Goal: Complete application form: Complete application form

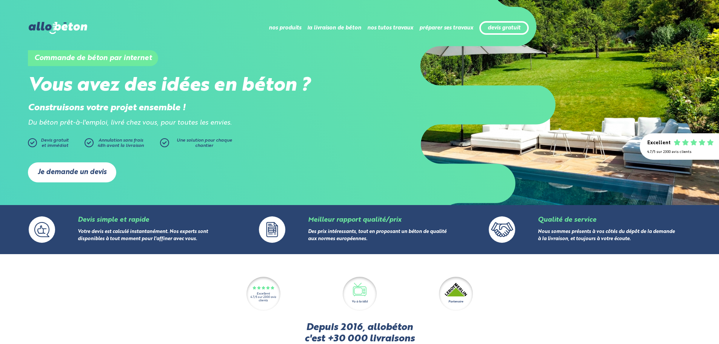
click at [50, 164] on link "Je demande un devis" at bounding box center [72, 172] width 88 height 20
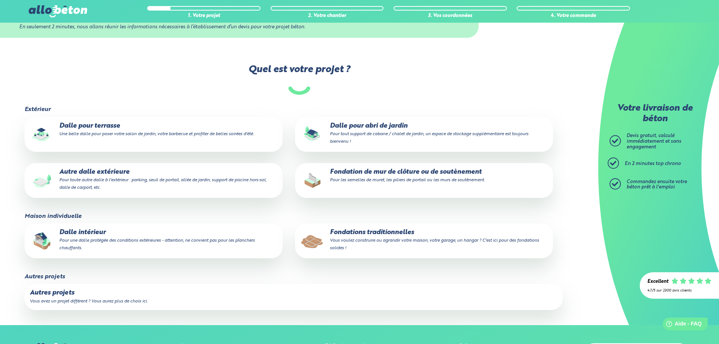
scroll to position [30, 0]
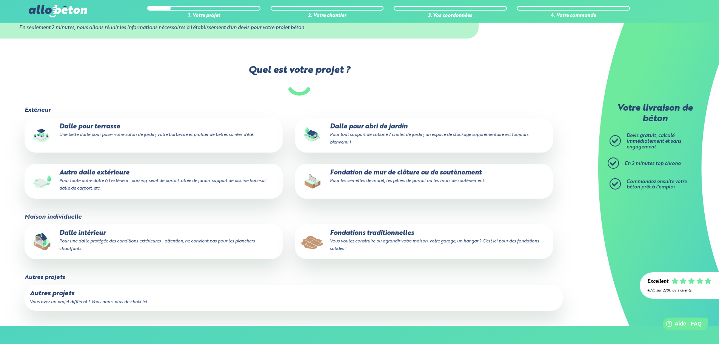
click at [474, 138] on small "Pour tout support de cabane / chalet de jardin, un espace de stockage supplémen…" at bounding box center [429, 139] width 199 height 12
click at [0, 0] on input "Dalle pour abri de jardin Pour tout support de cabane / chalet de jardin, un es…" at bounding box center [0, 0] width 0 height 0
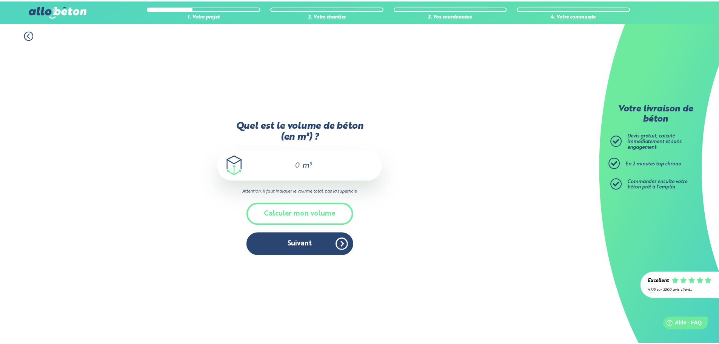
scroll to position [12, 0]
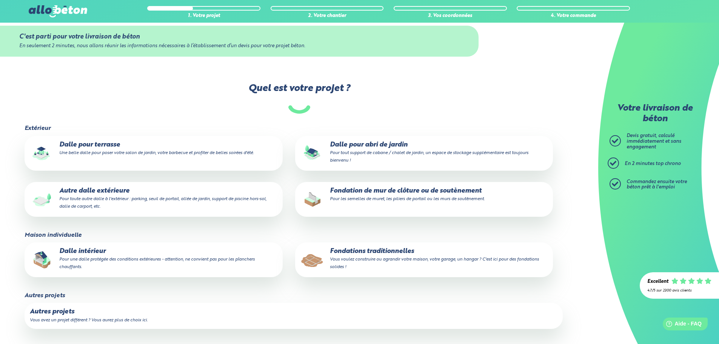
click at [413, 156] on small "Pour tout support de cabane / chalet de jardin, un espace de stockage supplémen…" at bounding box center [429, 157] width 199 height 12
click at [0, 0] on input "Dalle pour abri de jardin Pour tout support de cabane / chalet de jardin, un es…" at bounding box center [0, 0] width 0 height 0
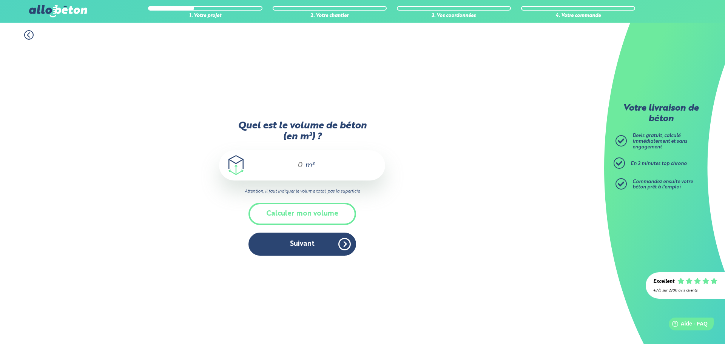
click at [307, 173] on div "m³" at bounding box center [302, 165] width 166 height 30
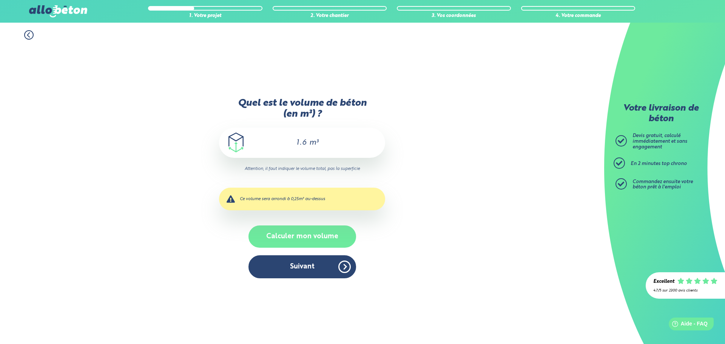
click at [301, 234] on button "Calculer mon volume" at bounding box center [302, 236] width 108 height 22
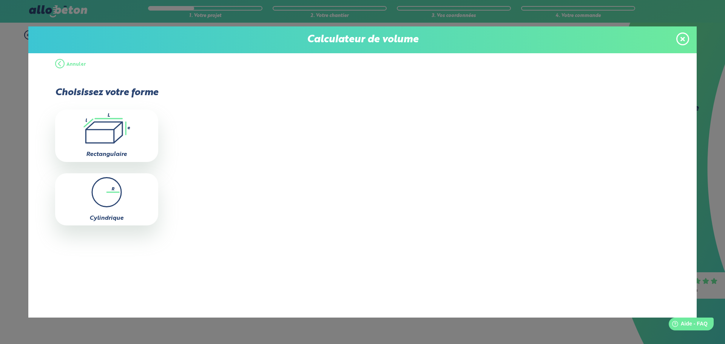
click at [100, 127] on icon ".icon-calc-rectanglea{fill:none;stroke-linecap:round;stroke-width:3px;stroke:#6…" at bounding box center [107, 128] width 96 height 30
type input "0"
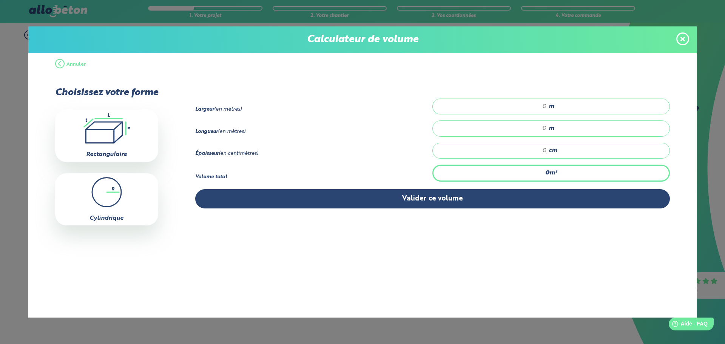
click at [541, 106] on input "number" at bounding box center [493, 107] width 106 height 8
type input "3.30"
click at [541, 120] on div "m" at bounding box center [551, 128] width 238 height 16
type input "3.60"
click at [546, 149] on input "number" at bounding box center [493, 151] width 106 height 8
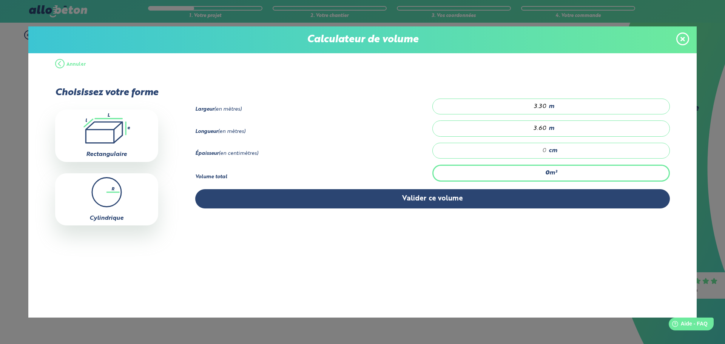
type input "0.119"
type input "1"
type input "1.663"
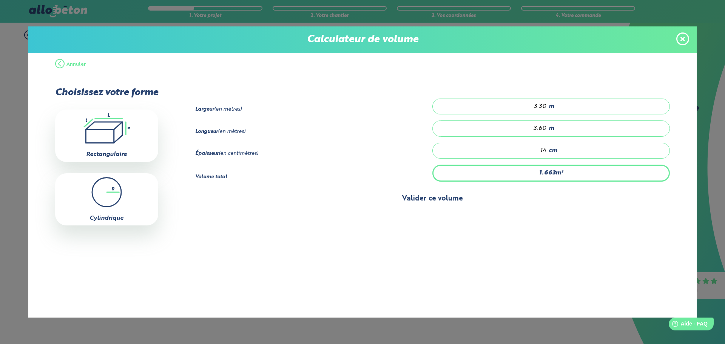
type input "14"
click at [431, 202] on button "Valider ce volume" at bounding box center [432, 198] width 475 height 19
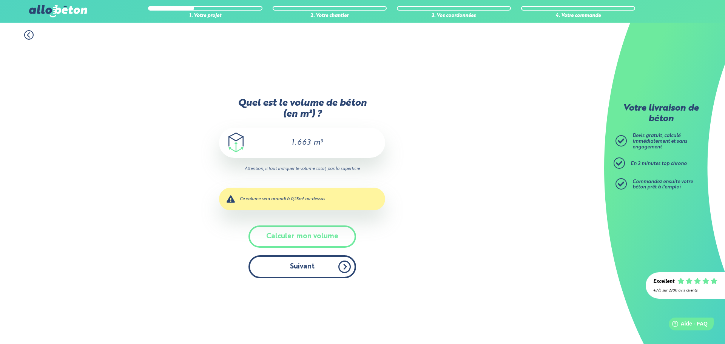
click at [338, 267] on button "Suivant" at bounding box center [302, 266] width 108 height 23
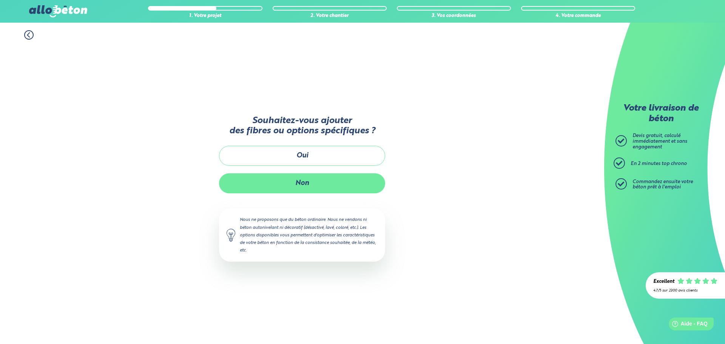
click at [302, 183] on button "Non" at bounding box center [302, 183] width 166 height 20
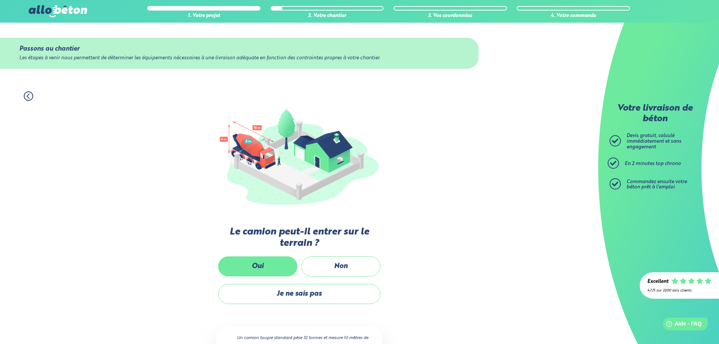
click at [248, 264] on label "Oui" at bounding box center [257, 266] width 79 height 20
click at [0, 0] on input "Oui" at bounding box center [0, 0] width 0 height 0
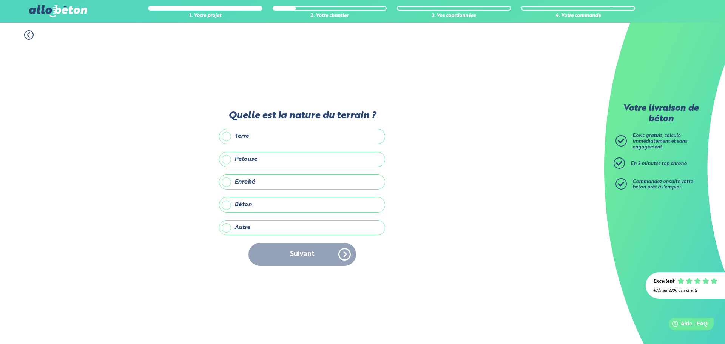
click at [27, 36] on icon at bounding box center [28, 34] width 9 height 9
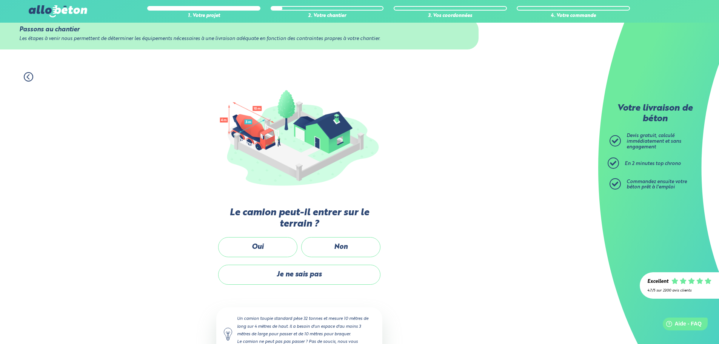
scroll to position [50, 0]
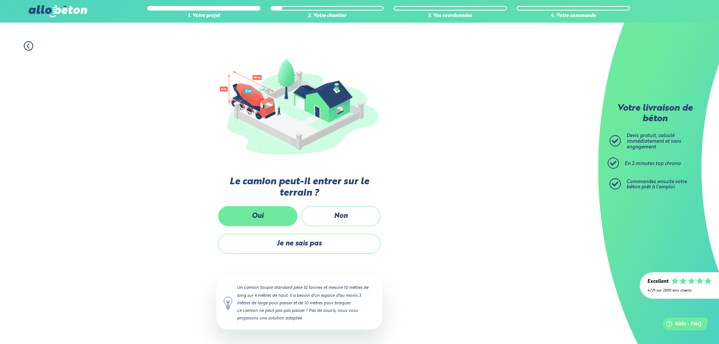
click at [266, 220] on label "Oui" at bounding box center [257, 216] width 79 height 20
click at [0, 0] on input "Oui" at bounding box center [0, 0] width 0 height 0
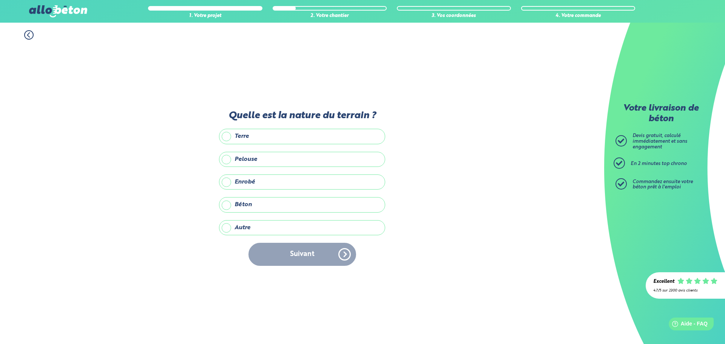
click at [246, 177] on label "Enrobé" at bounding box center [302, 181] width 166 height 15
click at [0, 0] on input "Enrobé" at bounding box center [0, 0] width 0 height 0
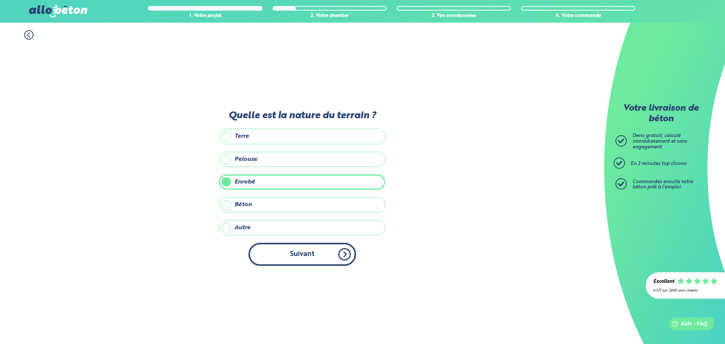
click at [337, 255] on button "Suivant" at bounding box center [302, 254] width 108 height 23
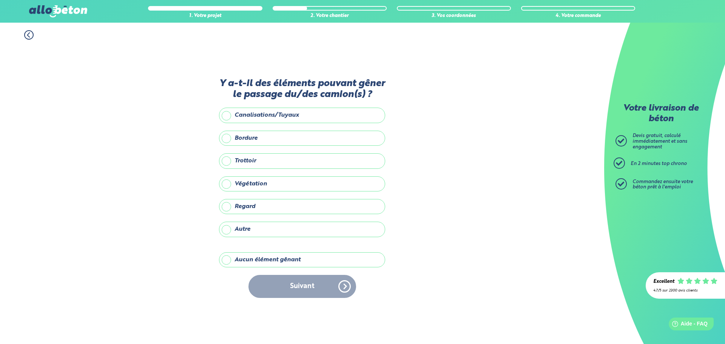
click at [313, 263] on label "Aucun élément gênant" at bounding box center [302, 259] width 166 height 15
click at [0, 0] on input "Aucun élément gênant" at bounding box center [0, 0] width 0 height 0
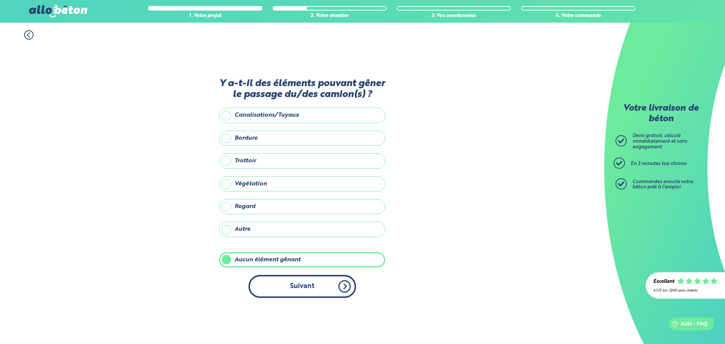
click at [312, 285] on button "Suivant" at bounding box center [302, 286] width 108 height 23
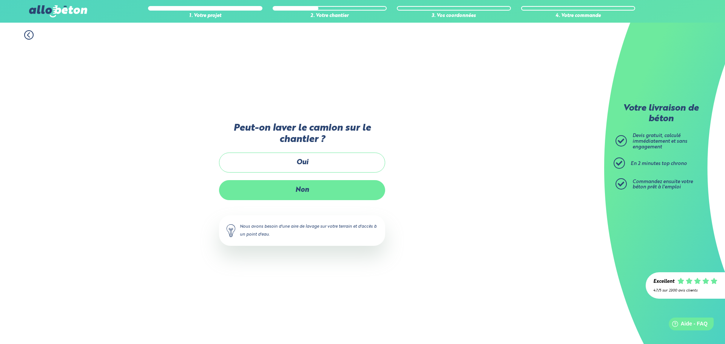
click at [304, 198] on label "Non" at bounding box center [302, 190] width 166 height 20
click at [0, 0] on input "Non" at bounding box center [0, 0] width 0 height 0
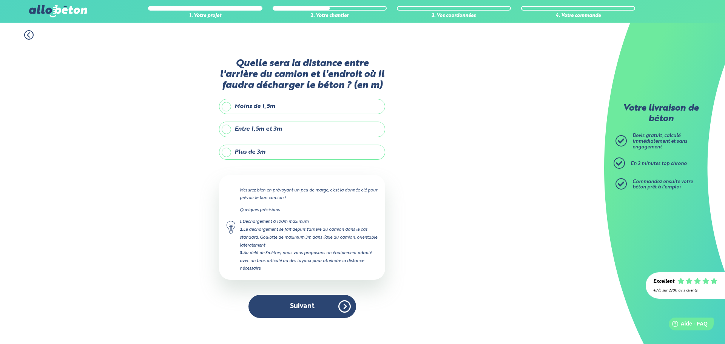
click at [278, 134] on label "Entre 1,5m et 3m" at bounding box center [302, 129] width 166 height 15
click at [0, 0] on input "Entre 1,5m et 3m" at bounding box center [0, 0] width 0 height 0
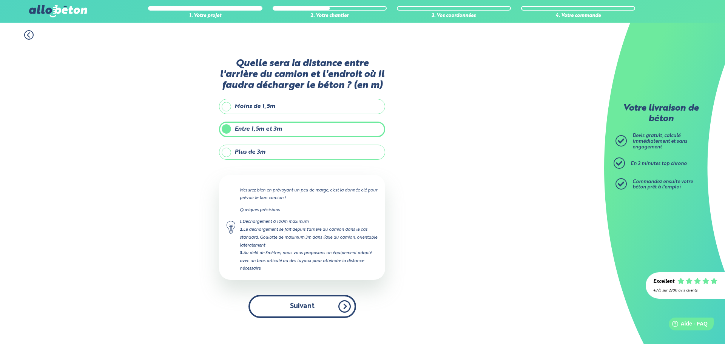
click at [306, 307] on button "Suivant" at bounding box center [302, 306] width 108 height 23
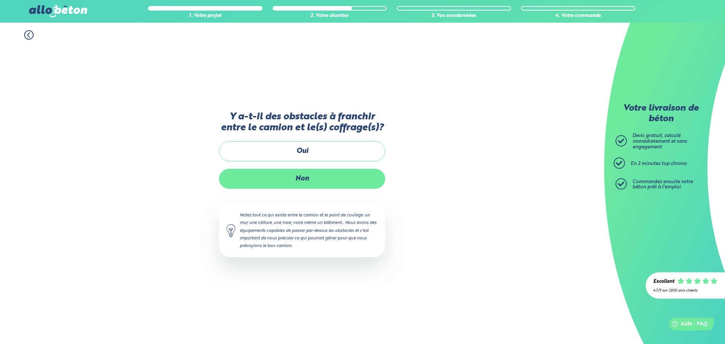
click at [325, 185] on label "Non" at bounding box center [302, 179] width 166 height 20
click at [0, 0] on input "Non" at bounding box center [0, 0] width 0 height 0
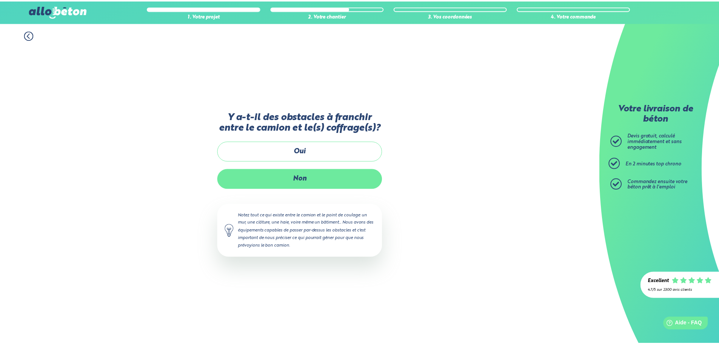
scroll to position [6, 0]
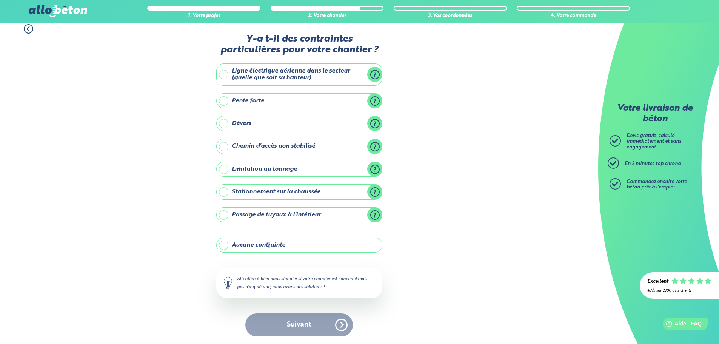
drag, startPoint x: 270, startPoint y: 247, endPoint x: 267, endPoint y: 244, distance: 4.3
click at [268, 245] on label "Aucune contrainte" at bounding box center [299, 245] width 166 height 15
click at [223, 250] on label "Aucune contrainte" at bounding box center [299, 245] width 166 height 15
click at [0, 0] on input "Aucune contrainte" at bounding box center [0, 0] width 0 height 0
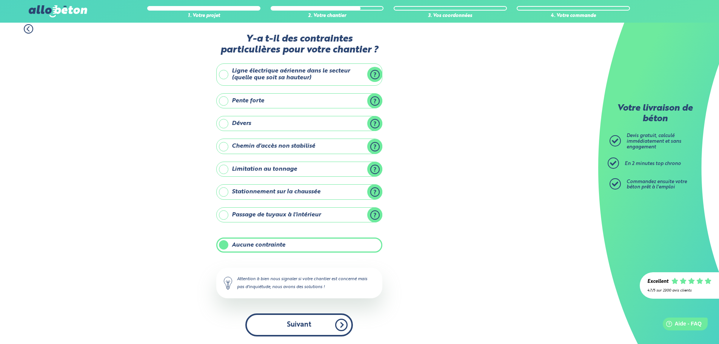
click at [296, 325] on button "Suivant" at bounding box center [299, 324] width 108 height 23
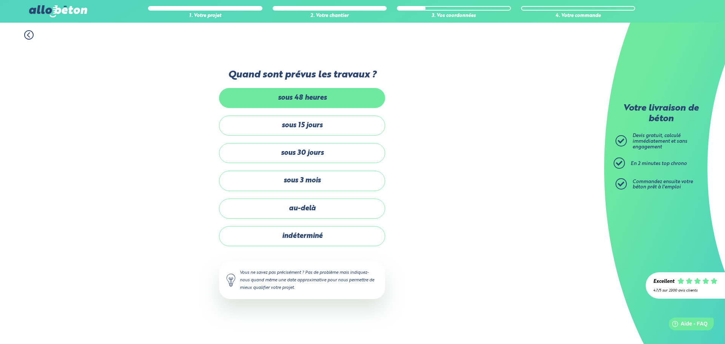
click at [307, 100] on label "sous 48 heures" at bounding box center [302, 98] width 166 height 20
click at [0, 0] on input "sous 48 heures" at bounding box center [0, 0] width 0 height 0
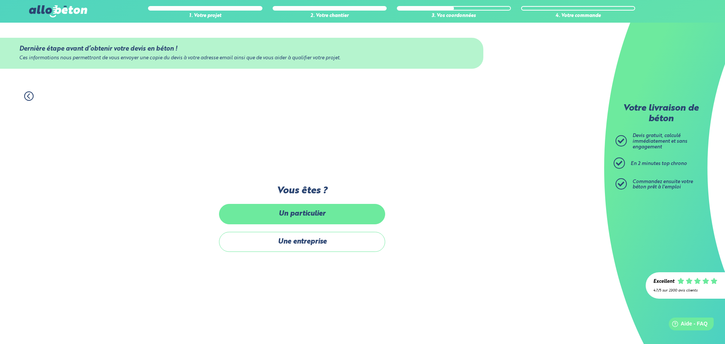
click at [329, 216] on label "Un particulier" at bounding box center [302, 214] width 166 height 20
click at [0, 0] on input "Un particulier" at bounding box center [0, 0] width 0 height 0
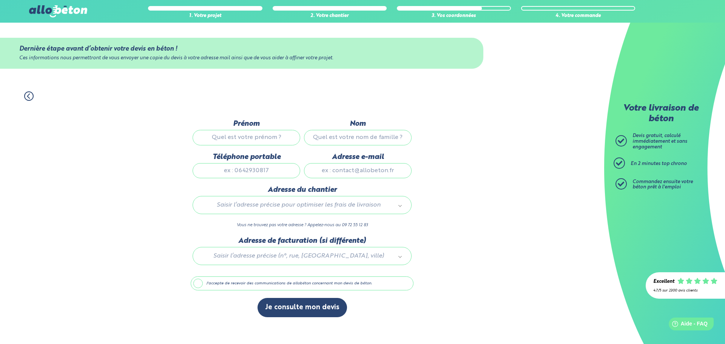
click at [265, 140] on input "Prénom" at bounding box center [247, 137] width 108 height 15
type input "david"
click at [328, 134] on input "Nom" at bounding box center [358, 137] width 108 height 15
type input "muth"
click at [286, 167] on input "Téléphone portable" at bounding box center [247, 170] width 108 height 15
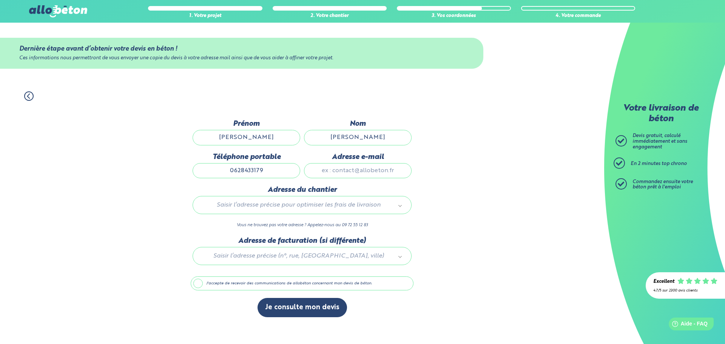
type input "0628433179"
click at [407, 168] on input "Adresse e-mail" at bounding box center [358, 170] width 108 height 15
type input "david.muth13@gmail.com"
type input "20 Chemin Salvador Allende,"
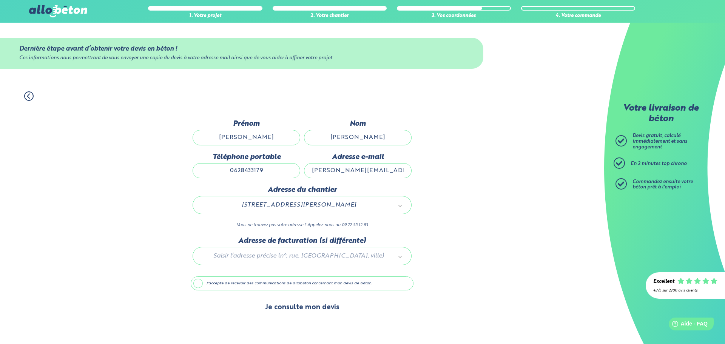
click at [327, 307] on button "Je consulte mon devis" at bounding box center [302, 307] width 89 height 19
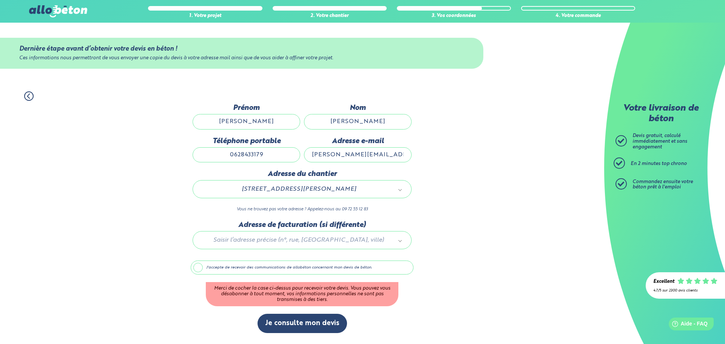
click at [196, 271] on label "J'accepte de recevoir des communications de allobéton concernant mon devis de b…" at bounding box center [302, 268] width 223 height 14
click at [0, 0] on input "J'accepte de recevoir des communications de allobéton concernant mon devis de b…" at bounding box center [0, 0] width 0 height 0
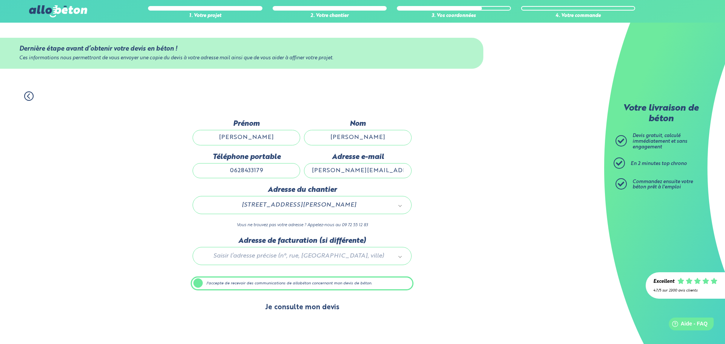
click at [293, 310] on button "Je consulte mon devis" at bounding box center [302, 307] width 89 height 19
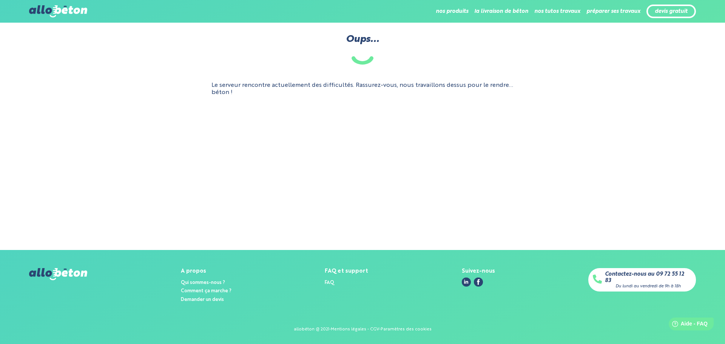
click at [661, 20] on div "nos produits Le béton prêt à l'emploi Le béton fibré Quel prix pour un m³ de bé…" at bounding box center [394, 11] width 603 height 18
click at [661, 15] on link "devis gratuit" at bounding box center [671, 11] width 33 height 6
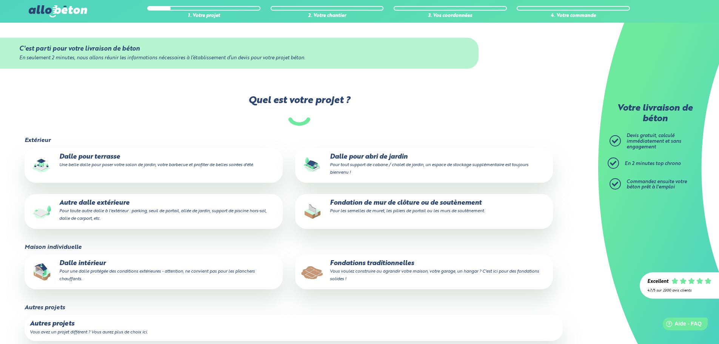
click at [372, 167] on small "Pour tout support de cabane / chalet de jardin, un espace de stockage supplémen…" at bounding box center [429, 169] width 199 height 12
click at [0, 0] on input "Dalle pour abri de jardin Pour tout support de cabane / chalet de jardin, un es…" at bounding box center [0, 0] width 0 height 0
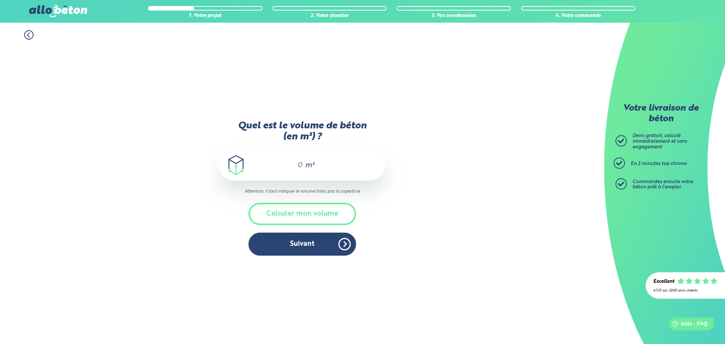
click at [302, 167] on input "Quel est le volume de béton (en m³) ?" at bounding box center [296, 165] width 13 height 9
type input "1.663"
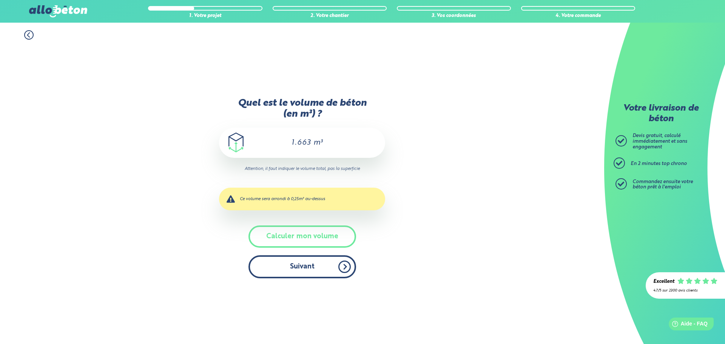
click at [323, 265] on button "Suivant" at bounding box center [302, 266] width 108 height 23
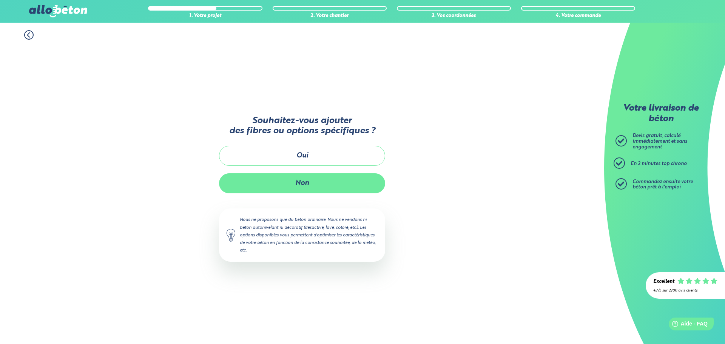
click at [333, 188] on button "Non" at bounding box center [302, 183] width 166 height 20
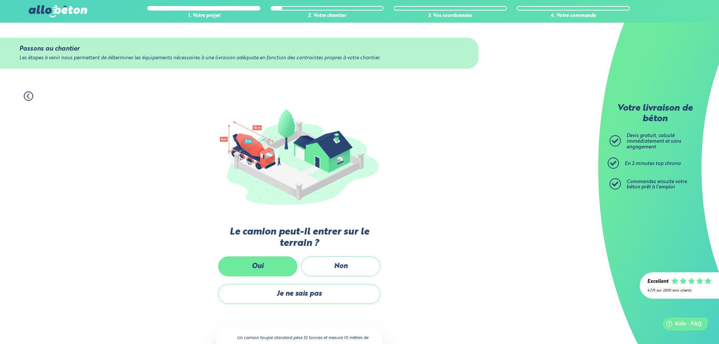
click at [275, 264] on label "Oui" at bounding box center [257, 266] width 79 height 20
click at [0, 0] on input "Oui" at bounding box center [0, 0] width 0 height 0
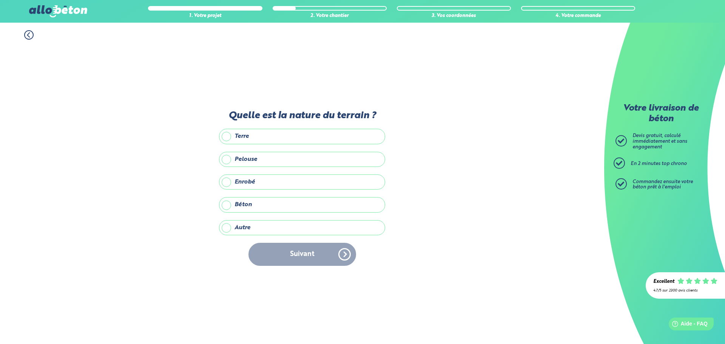
click at [230, 181] on label "Enrobé" at bounding box center [302, 181] width 166 height 15
click at [0, 0] on input "Enrobé" at bounding box center [0, 0] width 0 height 0
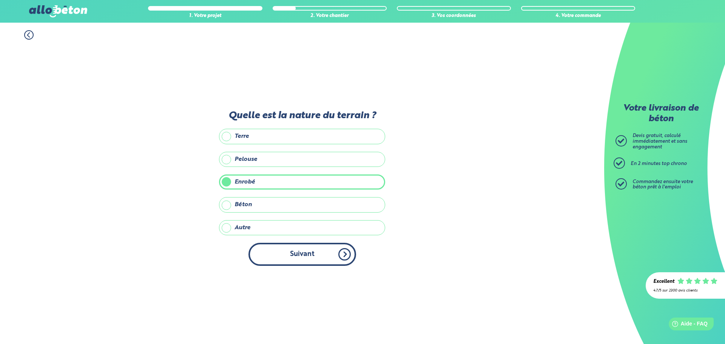
click at [296, 246] on button "Suivant" at bounding box center [302, 254] width 108 height 23
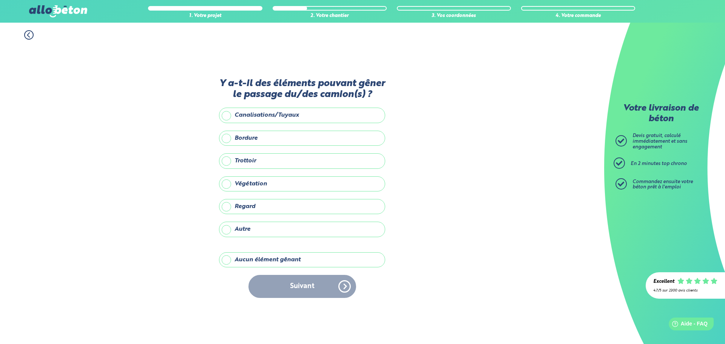
click at [260, 258] on label "Aucun élément gênant" at bounding box center [302, 259] width 166 height 15
click at [0, 0] on input "Aucun élément gênant" at bounding box center [0, 0] width 0 height 0
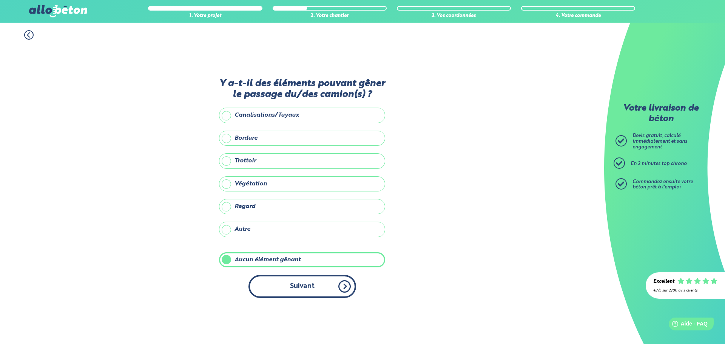
click at [282, 284] on button "Suivant" at bounding box center [302, 286] width 108 height 23
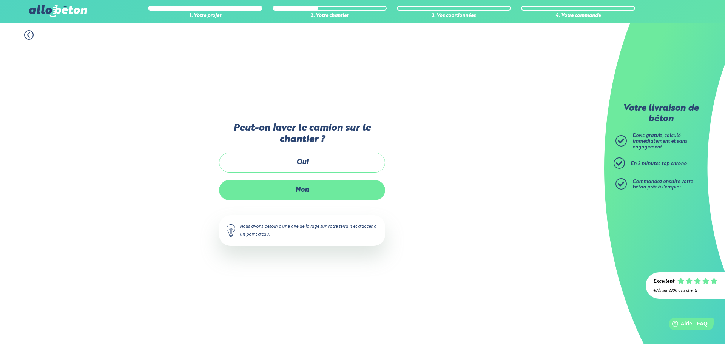
click at [324, 193] on label "Non" at bounding box center [302, 190] width 166 height 20
click at [0, 0] on input "Non" at bounding box center [0, 0] width 0 height 0
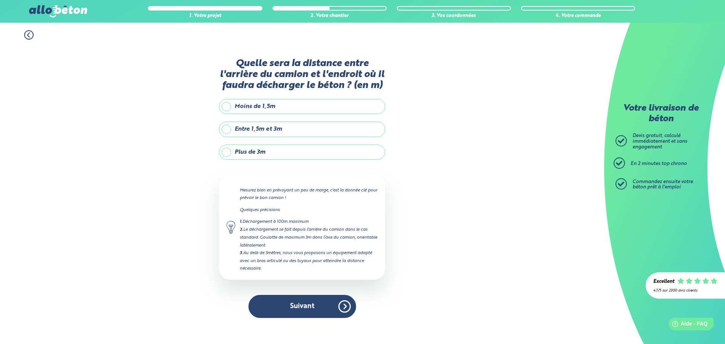
click at [290, 128] on label "Entre 1,5m et 3m" at bounding box center [302, 129] width 166 height 15
click at [0, 0] on input "Entre 1,5m et 3m" at bounding box center [0, 0] width 0 height 0
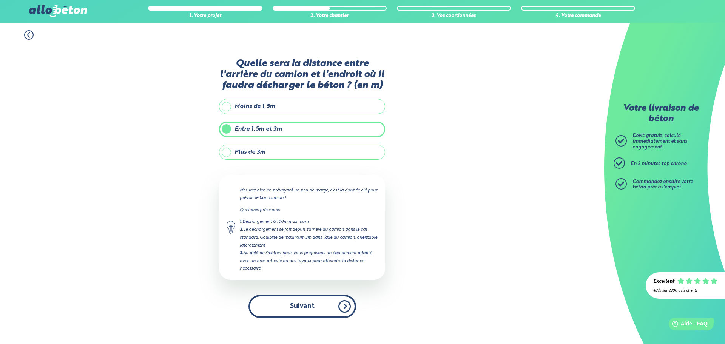
click at [335, 315] on button "Suivant" at bounding box center [302, 306] width 108 height 23
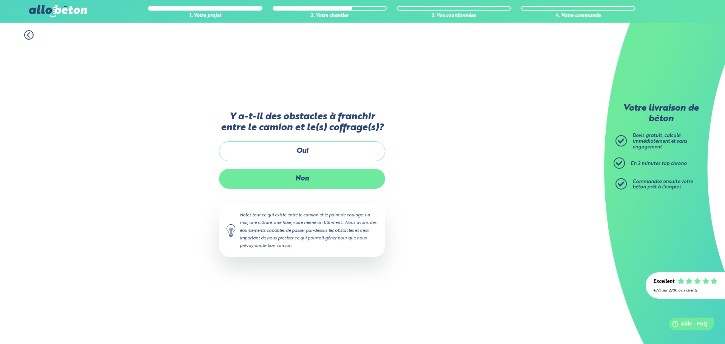
click at [319, 183] on label "Non" at bounding box center [302, 179] width 166 height 20
click at [0, 0] on input "Non" at bounding box center [0, 0] width 0 height 0
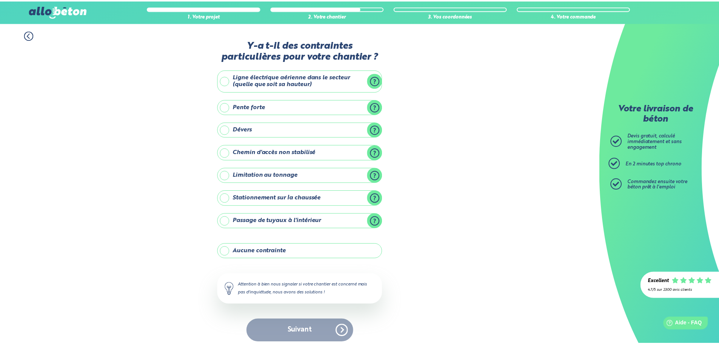
scroll to position [6, 0]
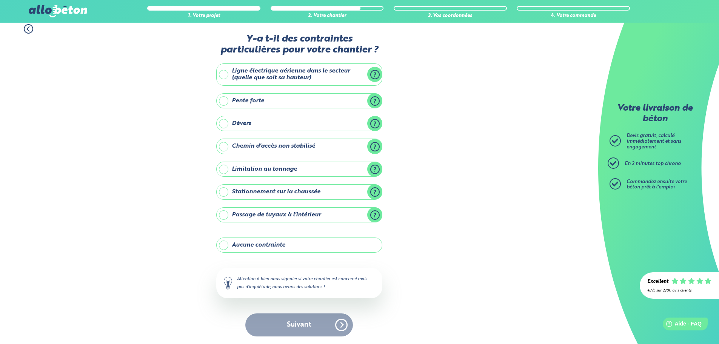
click at [260, 246] on label "Aucune contrainte" at bounding box center [299, 245] width 166 height 15
click at [0, 0] on input "Aucune contrainte" at bounding box center [0, 0] width 0 height 0
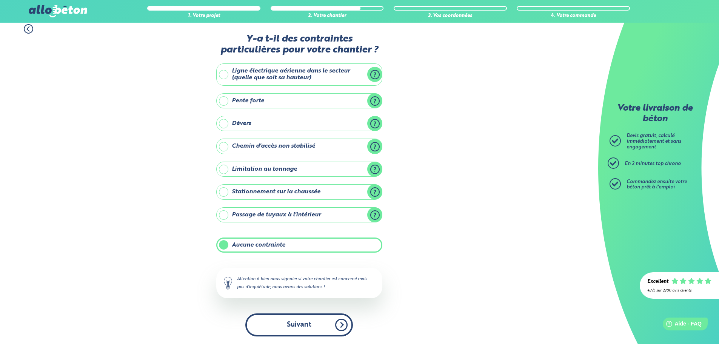
click at [313, 327] on button "Suivant" at bounding box center [299, 324] width 108 height 23
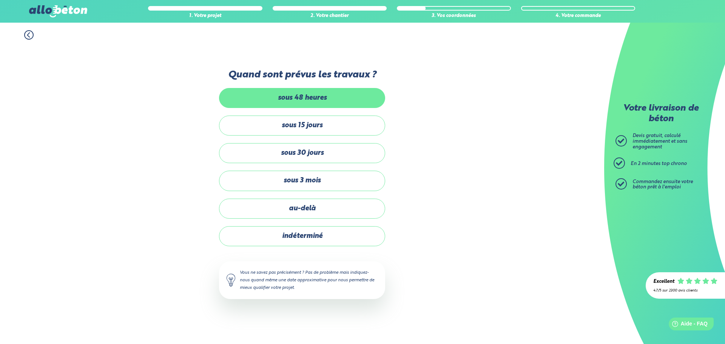
click at [315, 96] on label "sous 48 heures" at bounding box center [302, 98] width 166 height 20
click at [0, 0] on input "sous 48 heures" at bounding box center [0, 0] width 0 height 0
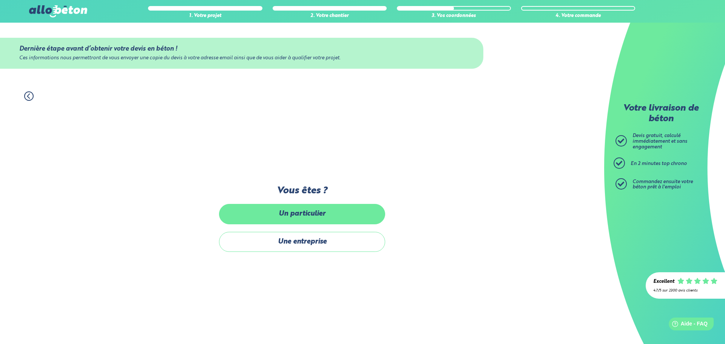
click at [344, 219] on label "Un particulier" at bounding box center [302, 214] width 166 height 20
click at [0, 0] on input "Un particulier" at bounding box center [0, 0] width 0 height 0
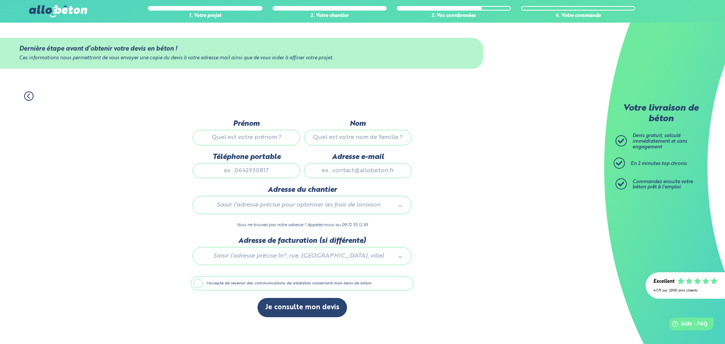
click at [263, 141] on input "Prénom" at bounding box center [247, 137] width 108 height 15
type input "David"
type input "Muth"
type input "0628433179"
type input "david.muth13@gmail.com"
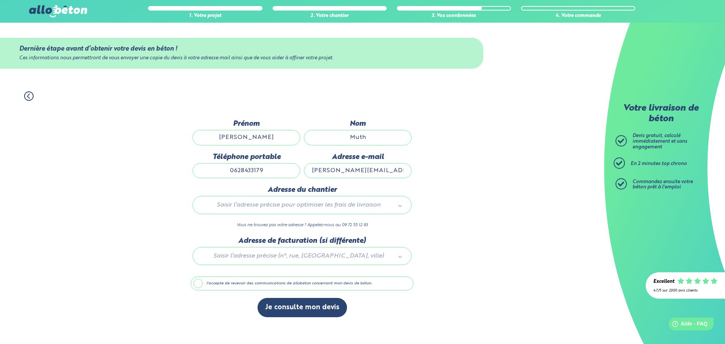
type input "20 Chemin Salvador Allende,"
click at [245, 284] on label "J'accepte de recevoir des communications de allobéton concernant mon devis de b…" at bounding box center [302, 283] width 223 height 14
click at [0, 0] on input "J'accepte de recevoir des communications de allobéton concernant mon devis de b…" at bounding box center [0, 0] width 0 height 0
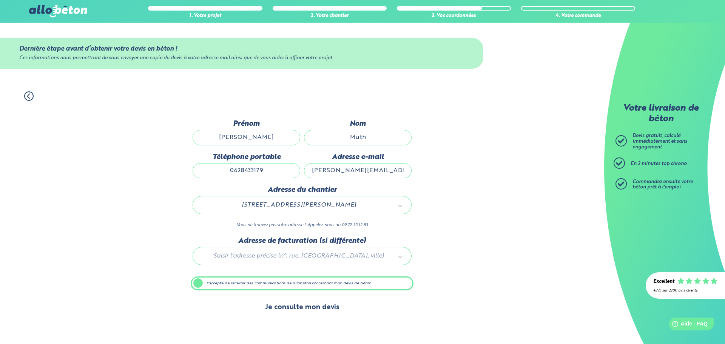
click at [290, 307] on button "Je consulte mon devis" at bounding box center [302, 307] width 89 height 19
